Goal: Find specific page/section: Find specific page/section

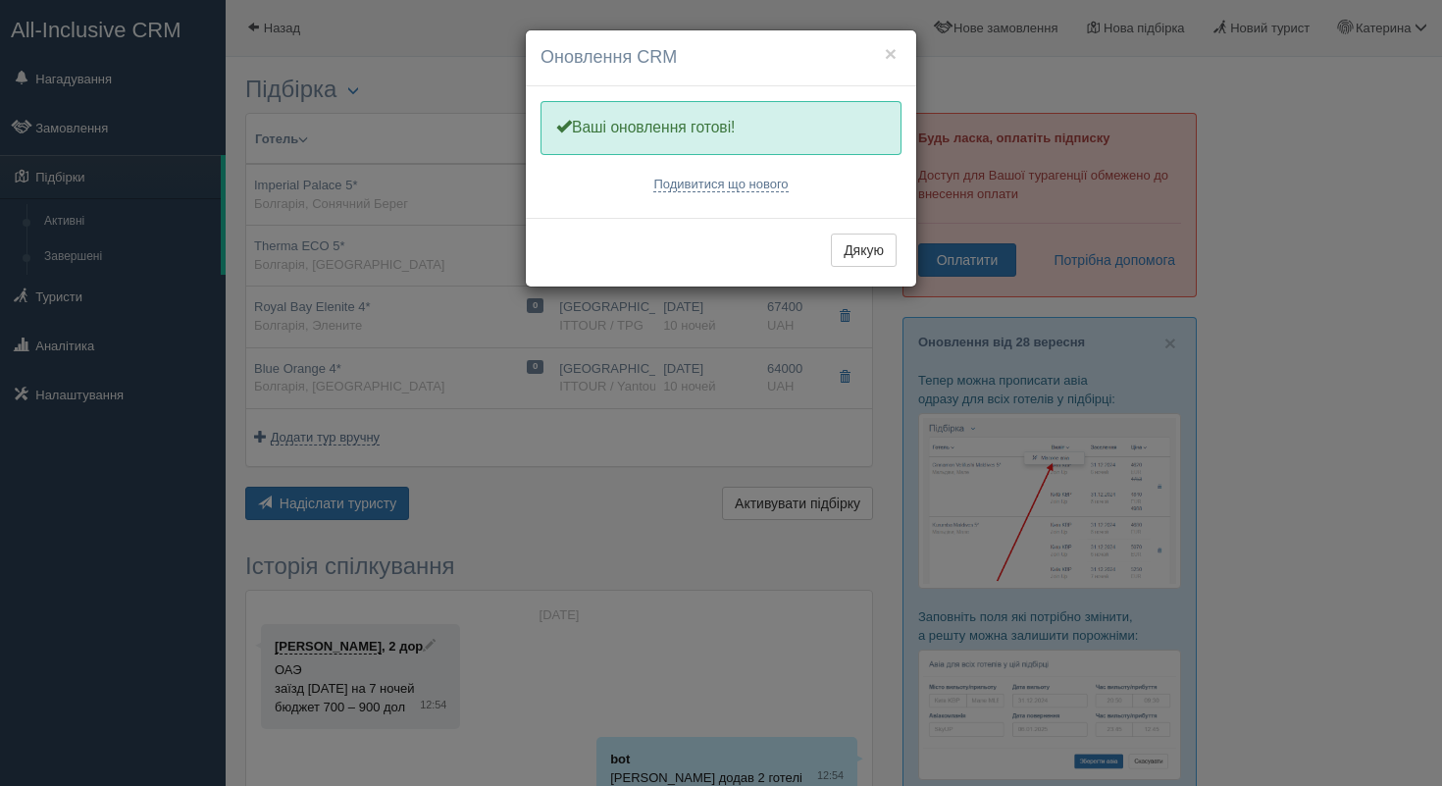
drag, startPoint x: 843, startPoint y: 241, endPoint x: 828, endPoint y: 239, distance: 14.8
click at [844, 241] on button "Дякую" at bounding box center [864, 249] width 66 height 33
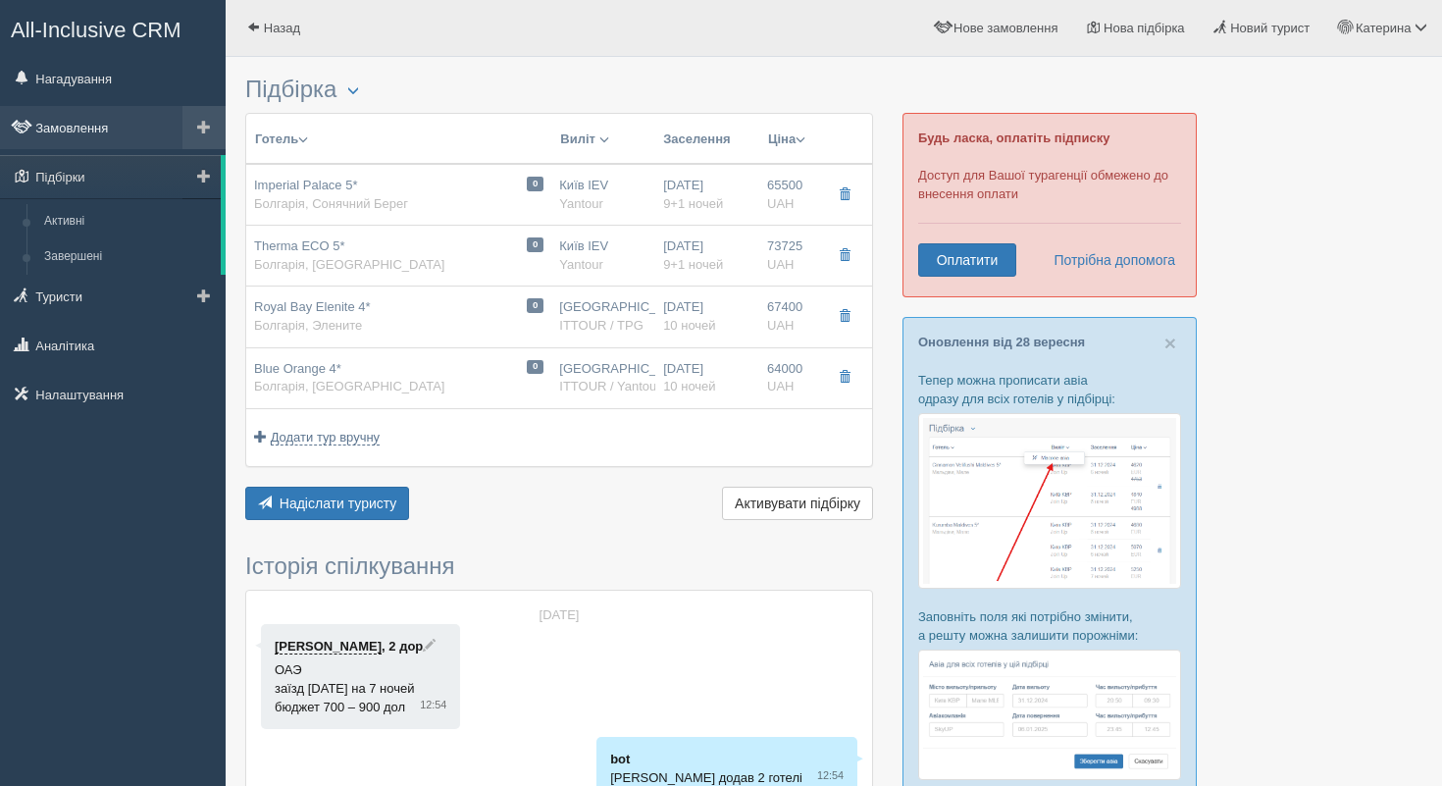
click at [86, 136] on link "Замовлення" at bounding box center [113, 127] width 226 height 43
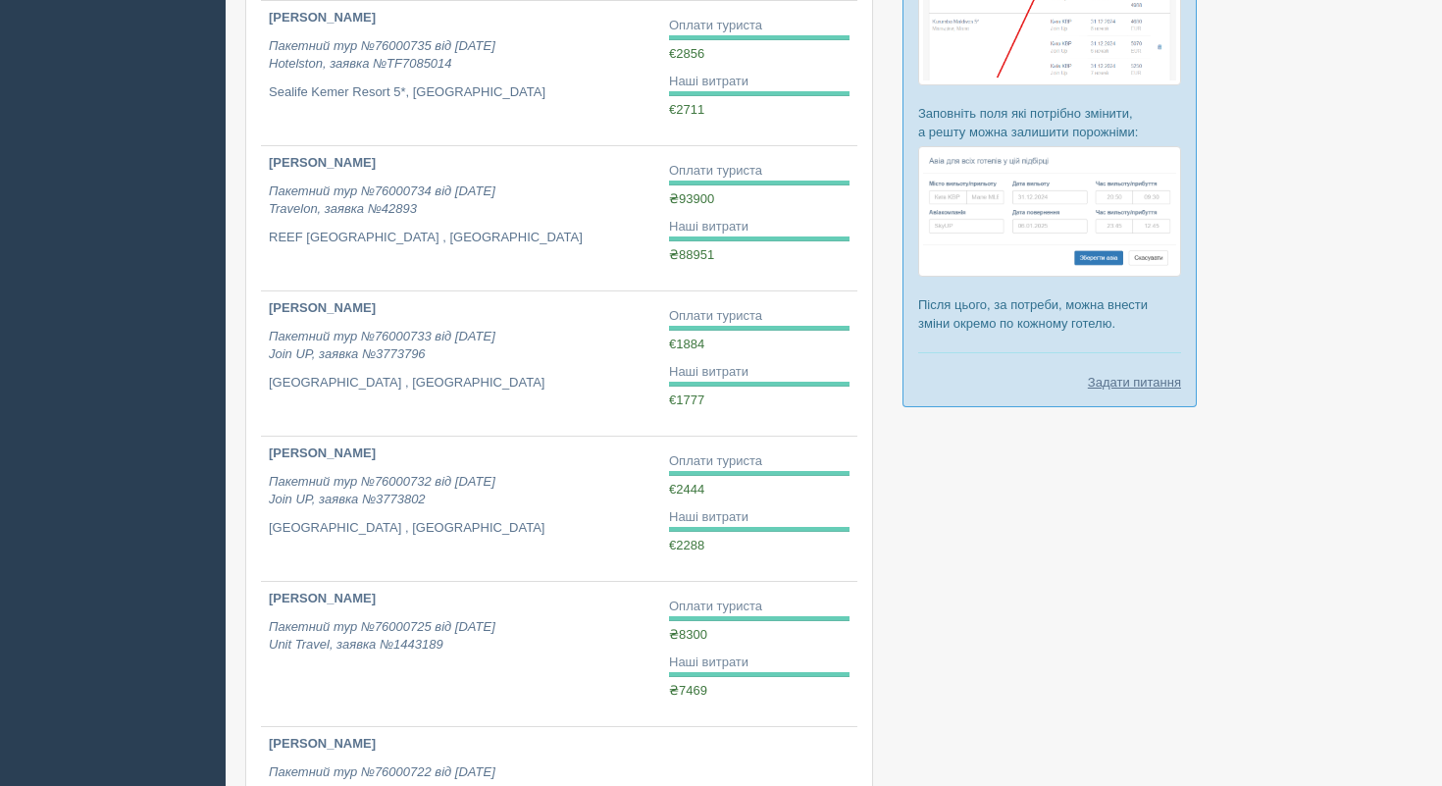
scroll to position [507, 0]
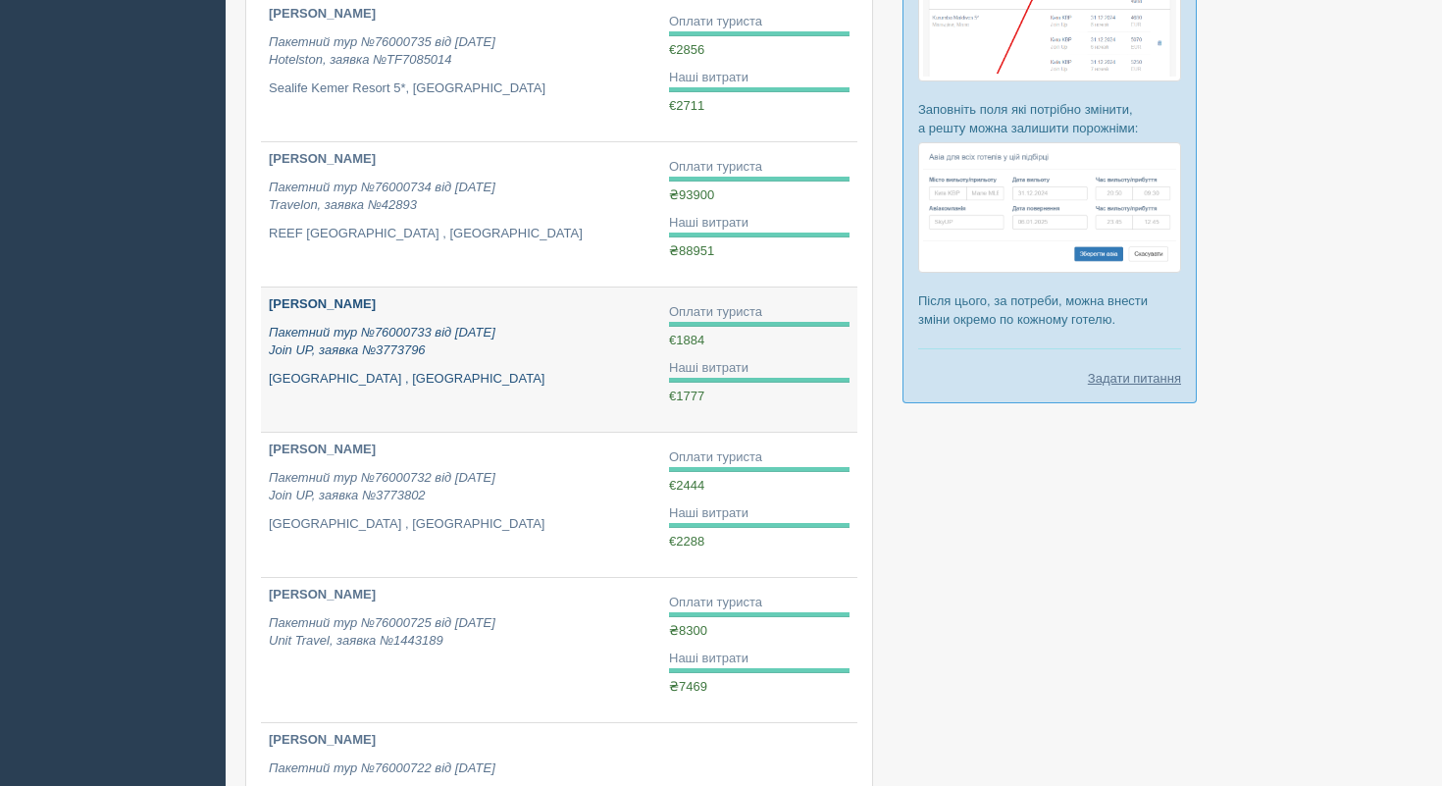
click at [412, 357] on icon "Пакетний тур №76000733 від [DATE] Join UP, заявка №3773796" at bounding box center [382, 341] width 227 height 33
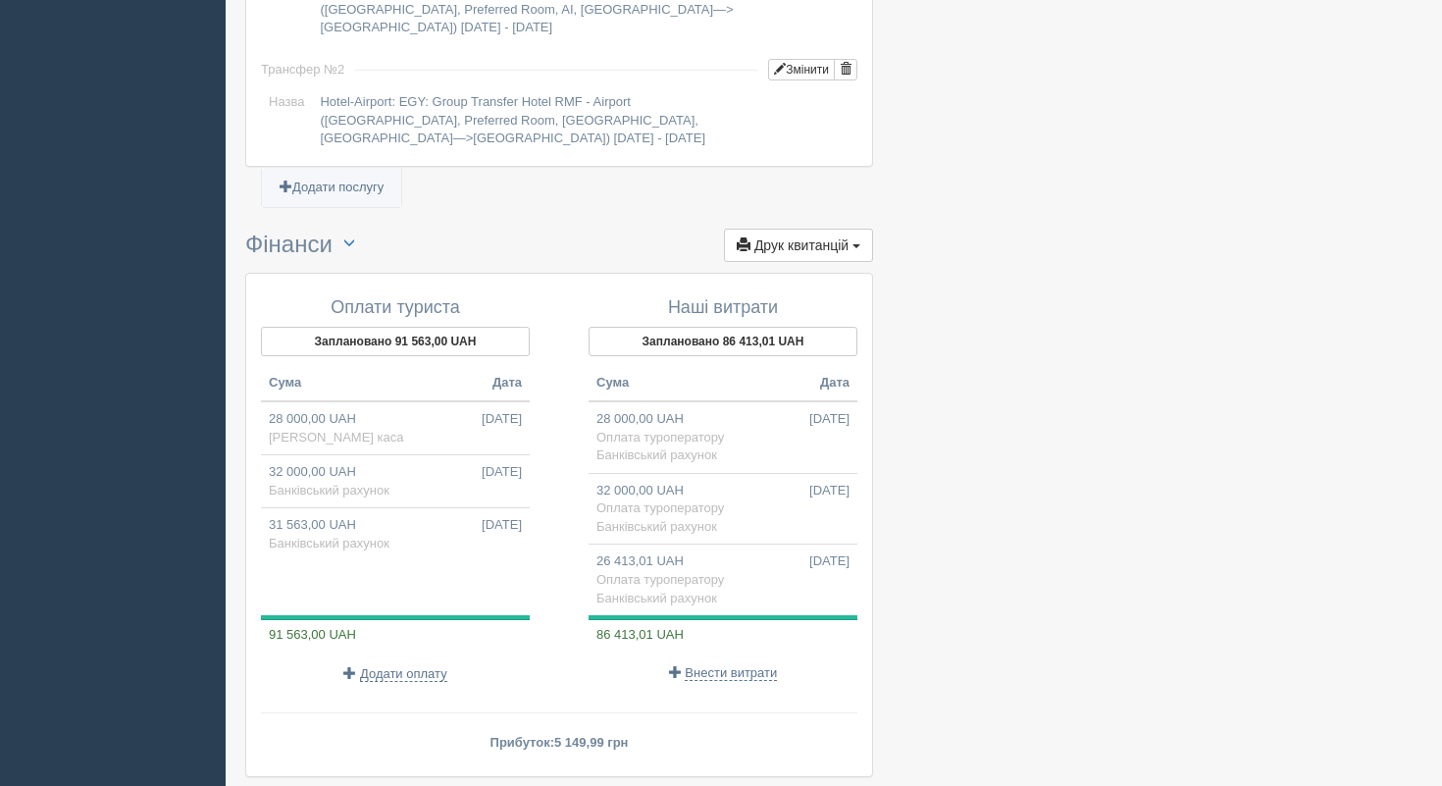
scroll to position [2023, 0]
